Goal: Navigation & Orientation: Find specific page/section

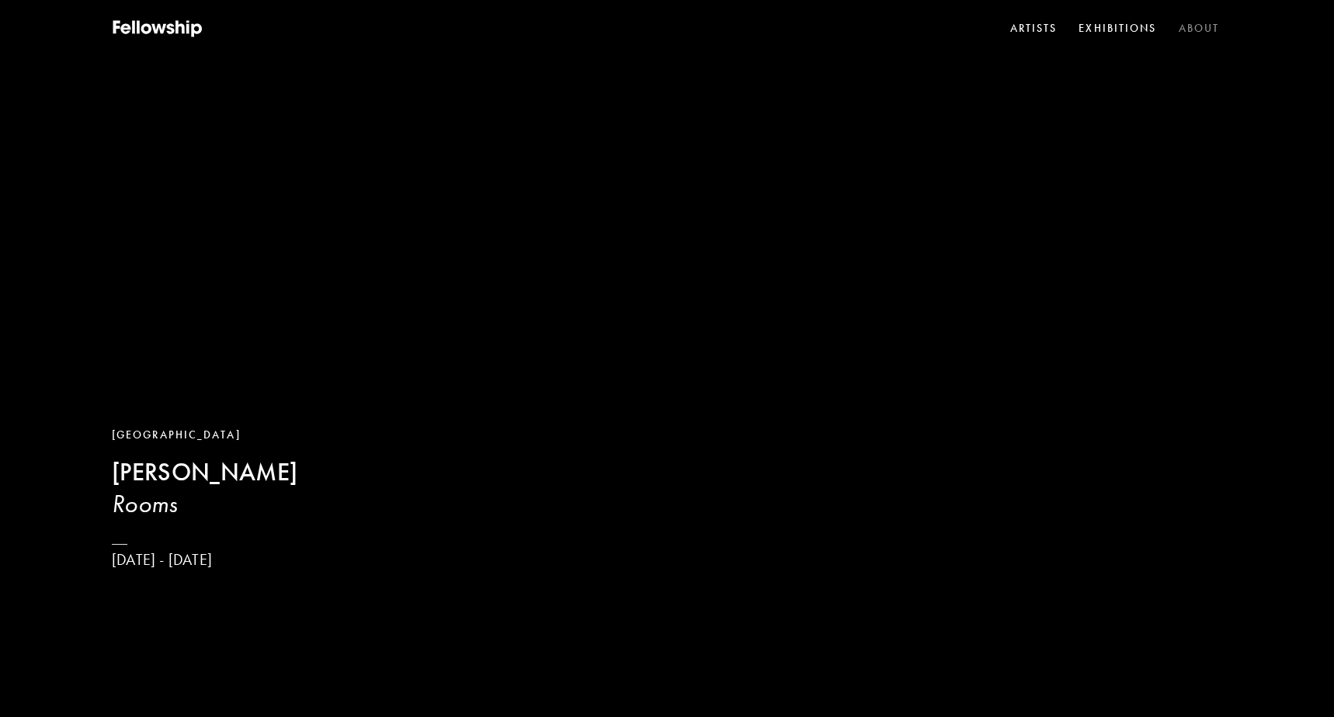
click at [1213, 27] on link "About" at bounding box center [1198, 28] width 47 height 23
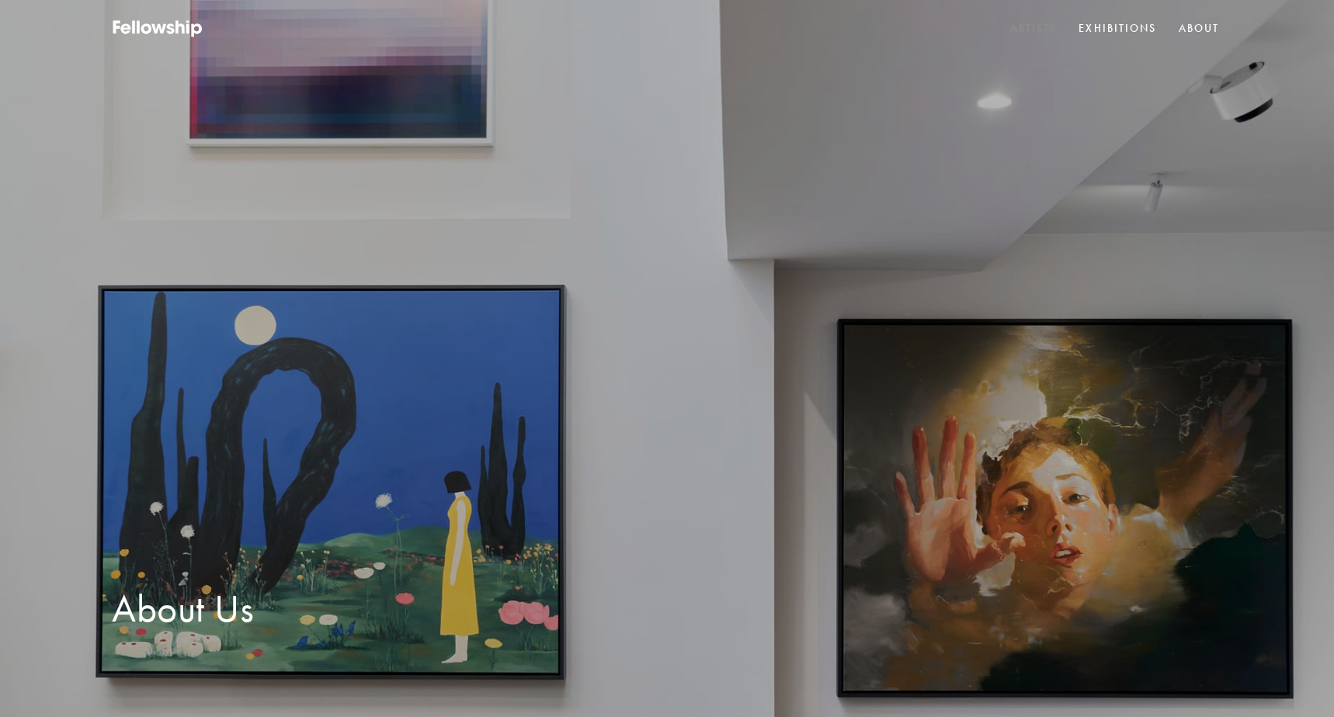
click at [1032, 26] on link "Artists" at bounding box center [1034, 28] width 54 height 23
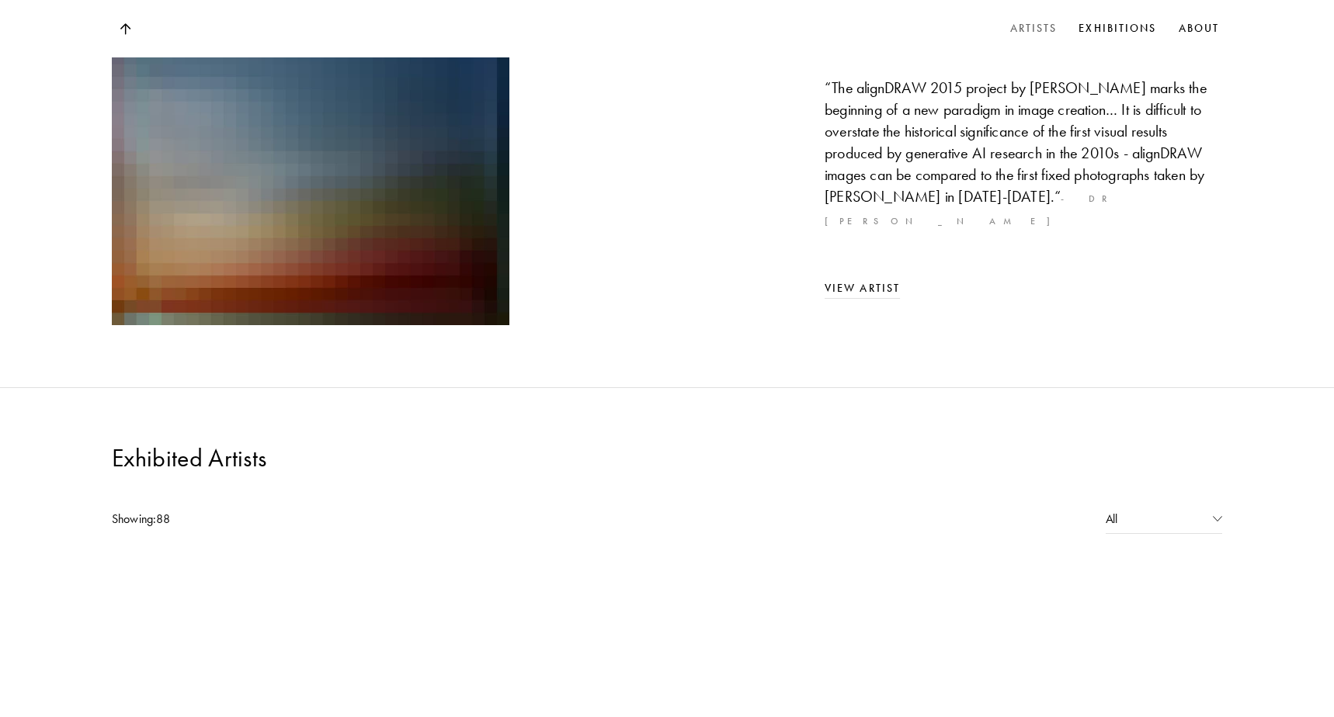
scroll to position [1032, 0]
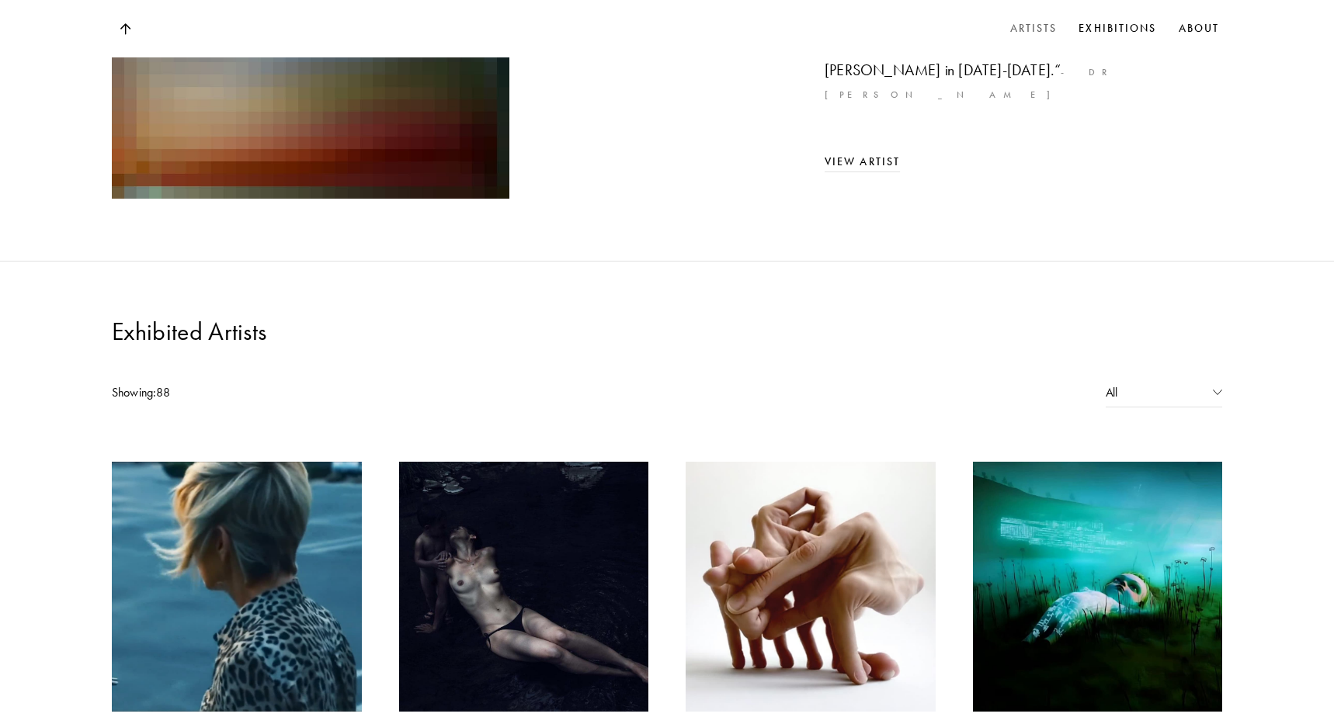
click at [793, 456] on img at bounding box center [810, 587] width 262 height 262
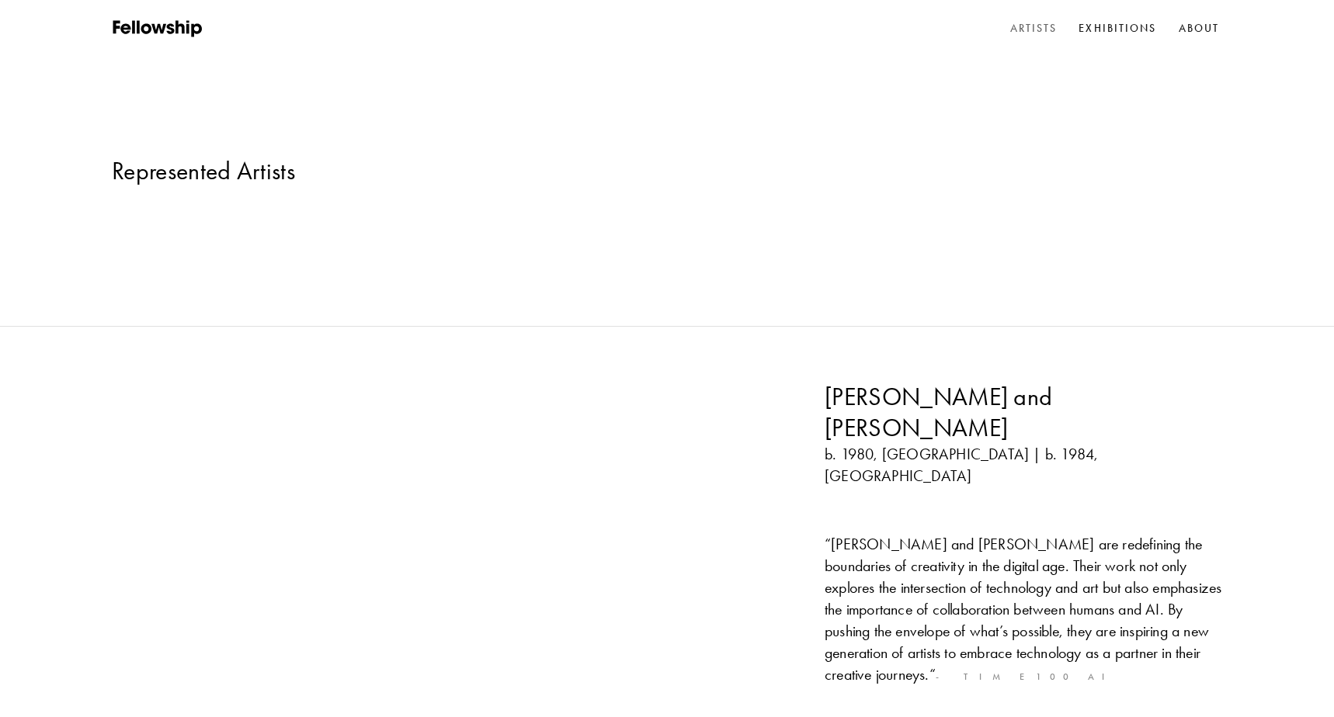
scroll to position [1032, 0]
